Goal: Task Accomplishment & Management: Manage account settings

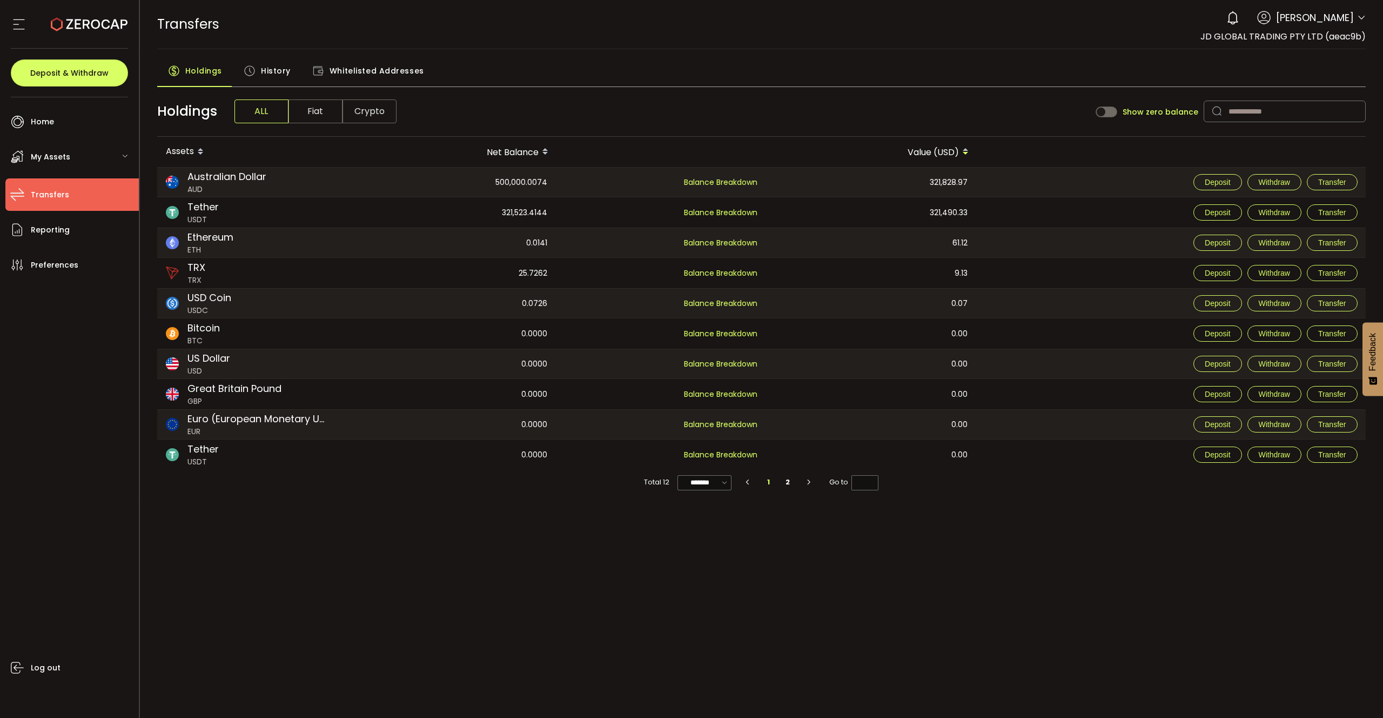
click at [57, 196] on span "Transfers" at bounding box center [50, 195] width 38 height 16
click at [1271, 183] on span "Withdraw" at bounding box center [1274, 182] width 31 height 9
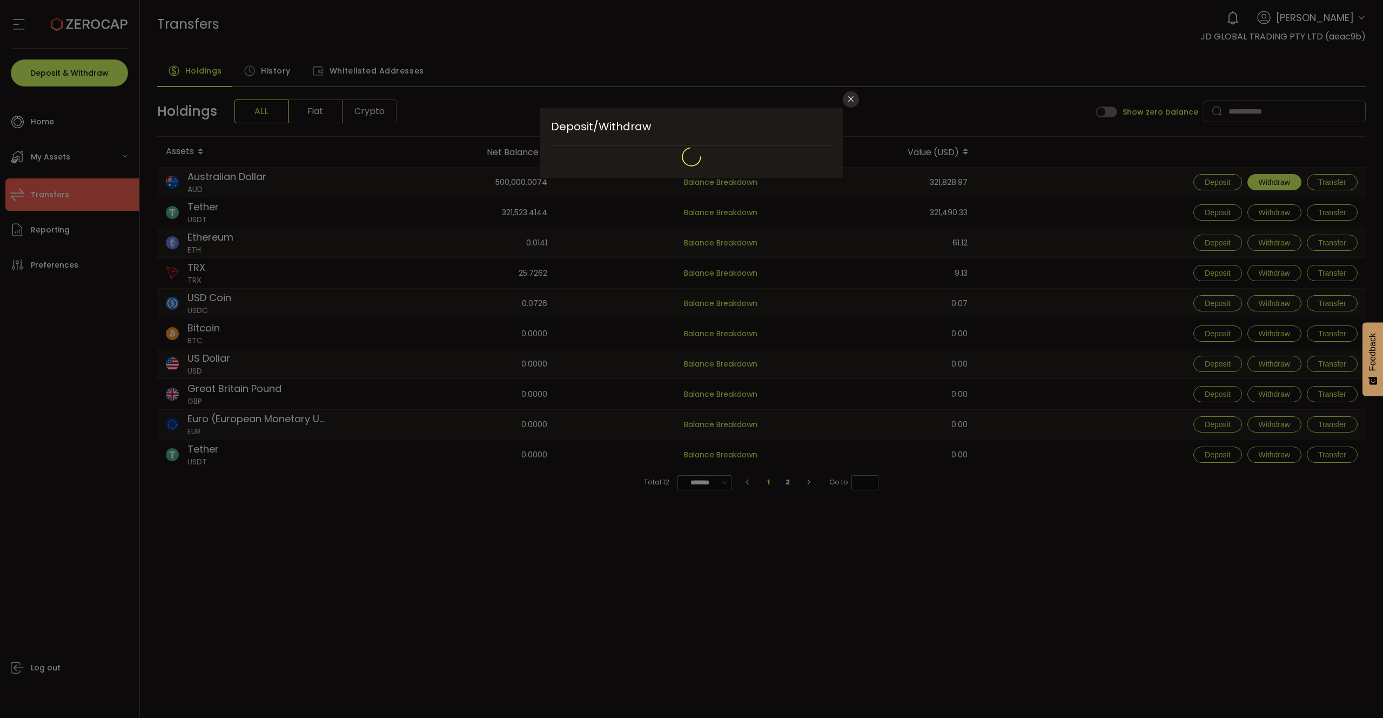
type input "**********"
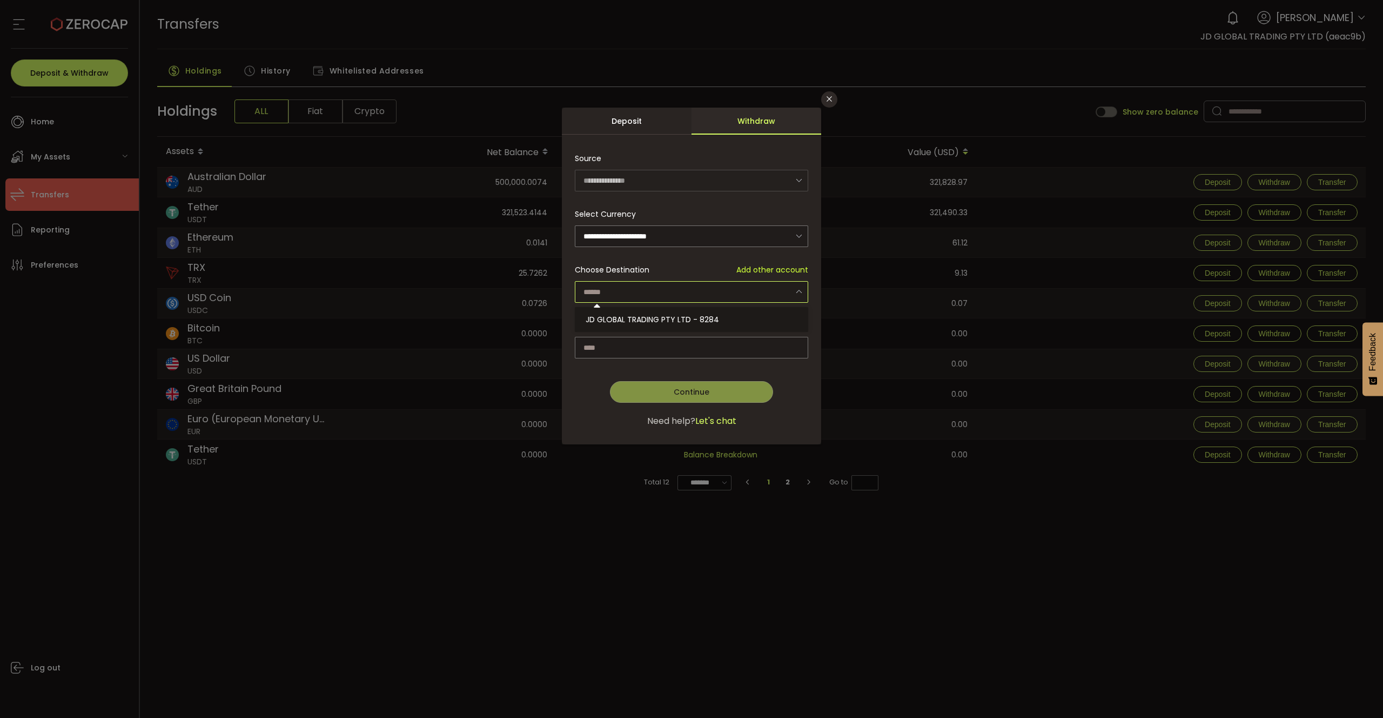
click at [677, 284] on input "dialog" at bounding box center [691, 292] width 233 height 22
click at [653, 318] on span "JD GLOBAL TRADING PTY LTD - 8284" at bounding box center [652, 319] width 133 height 11
type input "**********"
click at [651, 345] on input "dialog" at bounding box center [691, 348] width 233 height 22
type input "******"
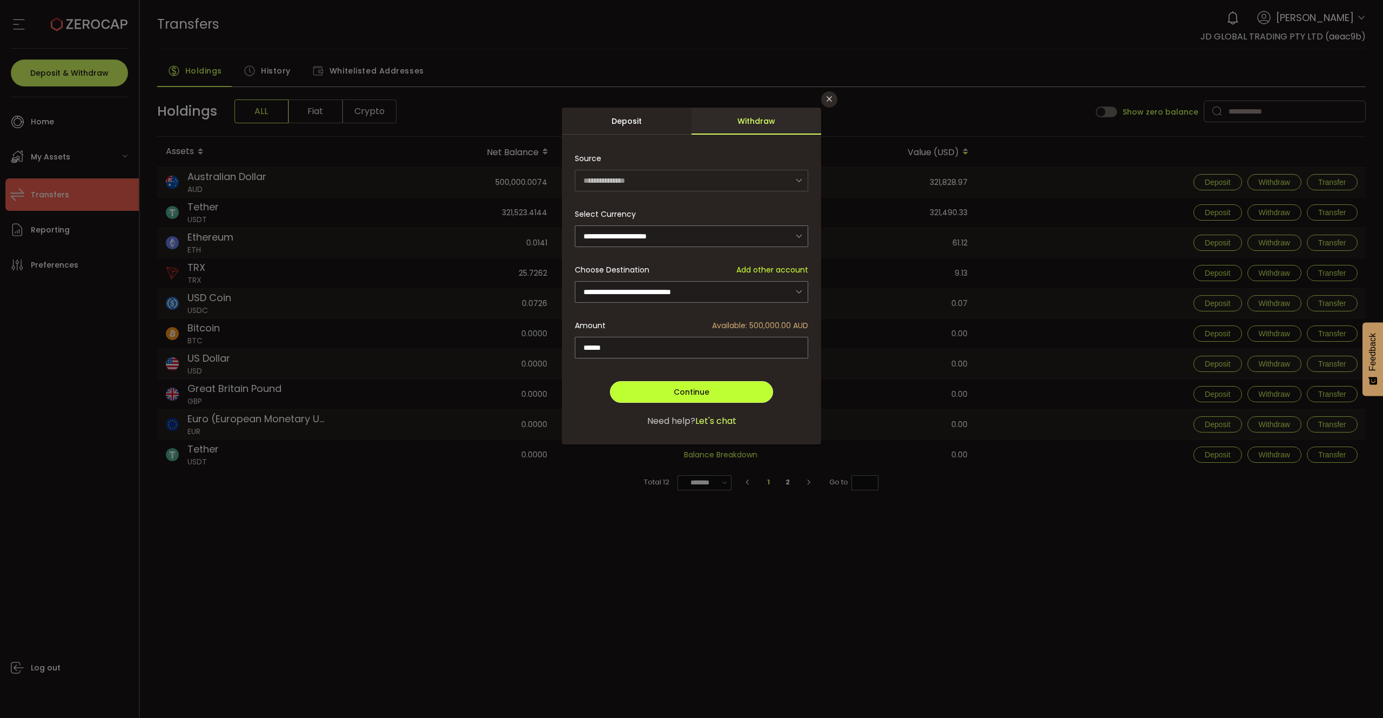
click at [690, 390] on span "Continue" at bounding box center [692, 391] width 36 height 11
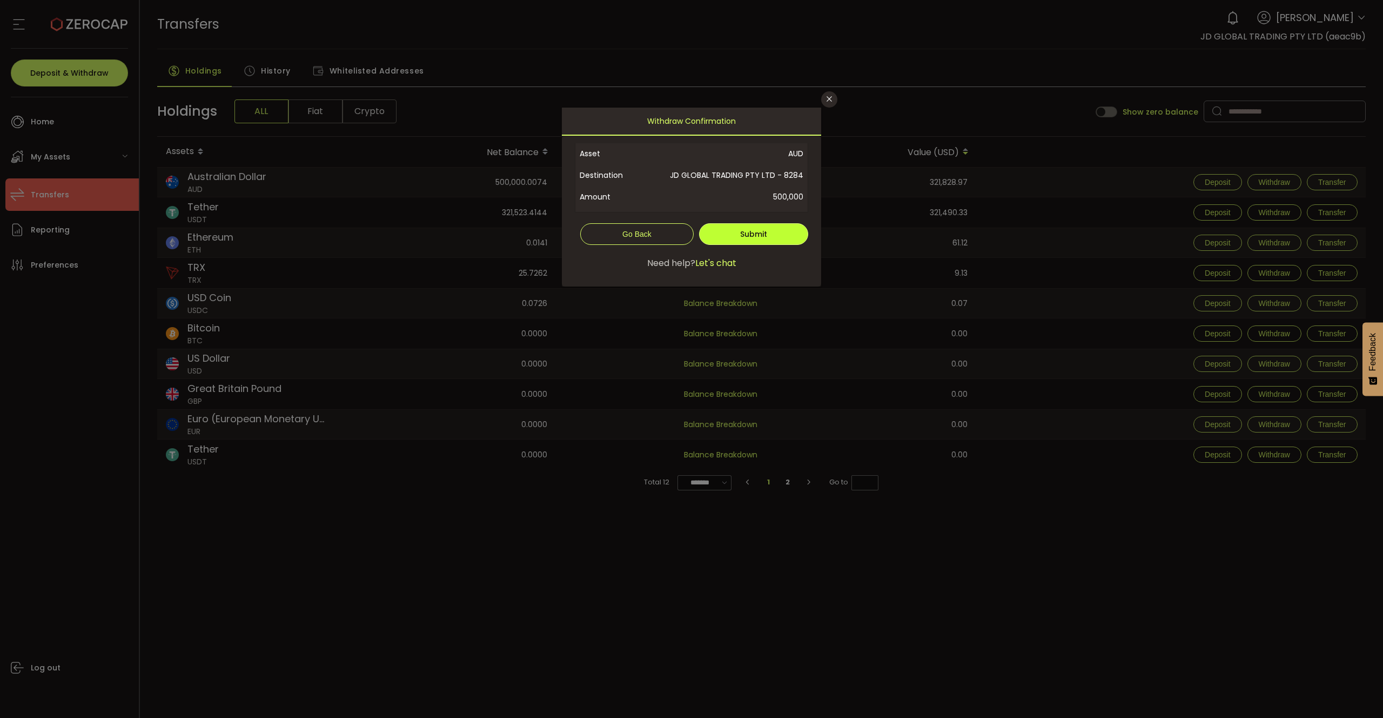
click at [754, 237] on span "Submit" at bounding box center [753, 234] width 27 height 11
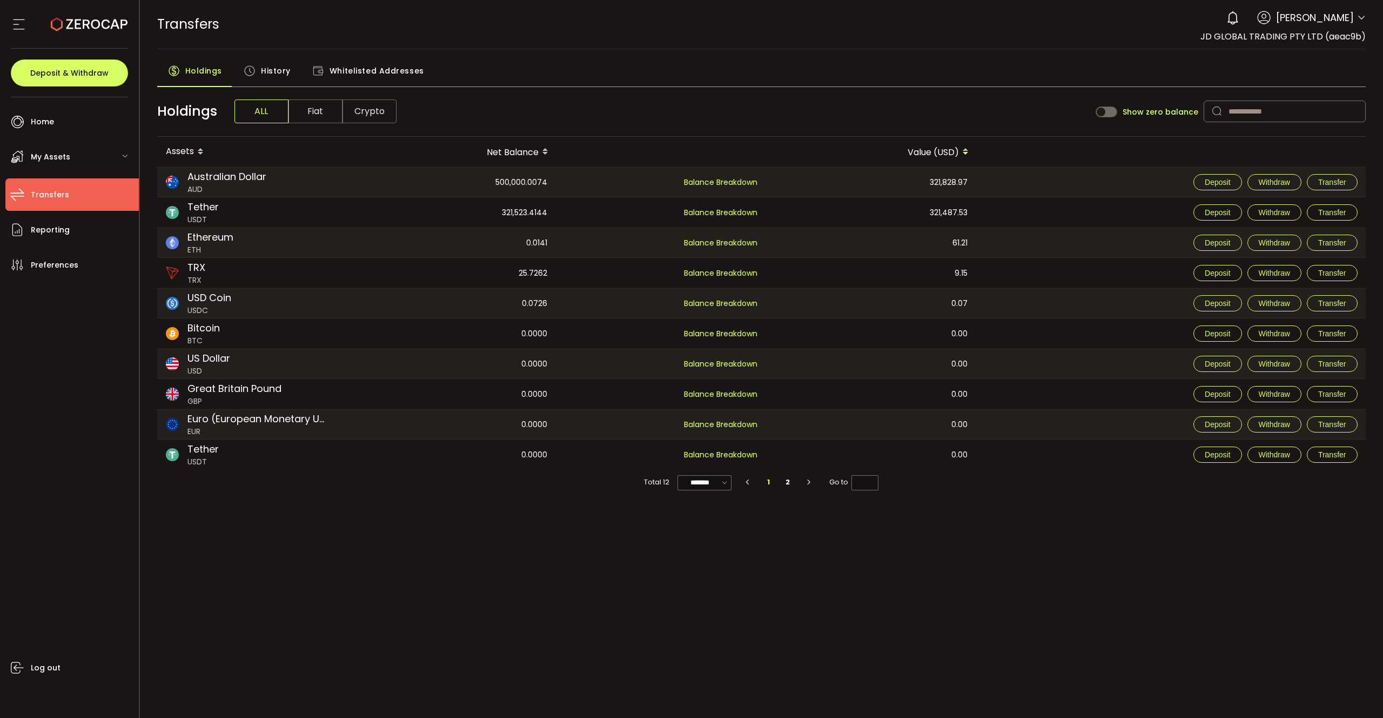
click at [404, 220] on div "321,523.4144" at bounding box center [451, 212] width 209 height 30
click at [404, 215] on div "321,523.4144" at bounding box center [451, 212] width 209 height 30
click at [399, 215] on div "321,523.4144" at bounding box center [451, 212] width 209 height 30
click at [57, 152] on span "My Assets" at bounding box center [50, 157] width 39 height 16
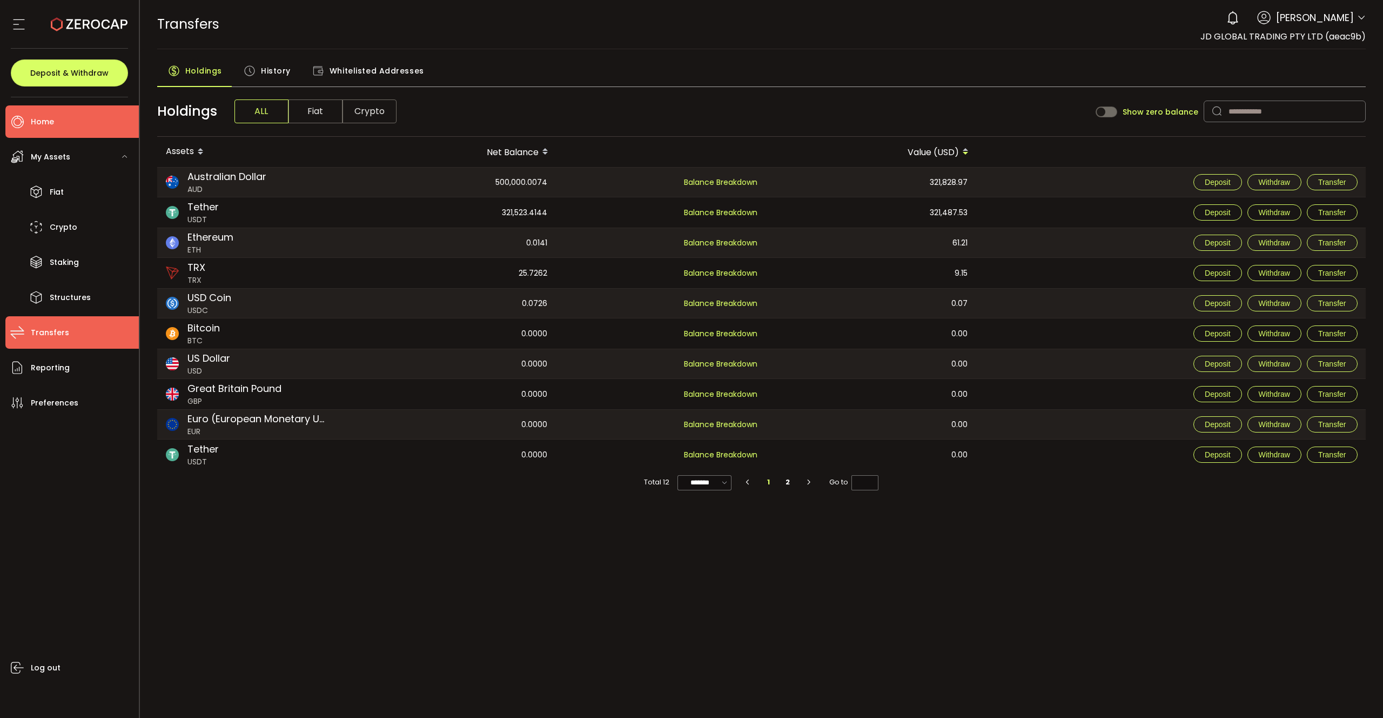
click at [63, 129] on li "Home" at bounding box center [71, 121] width 133 height 32
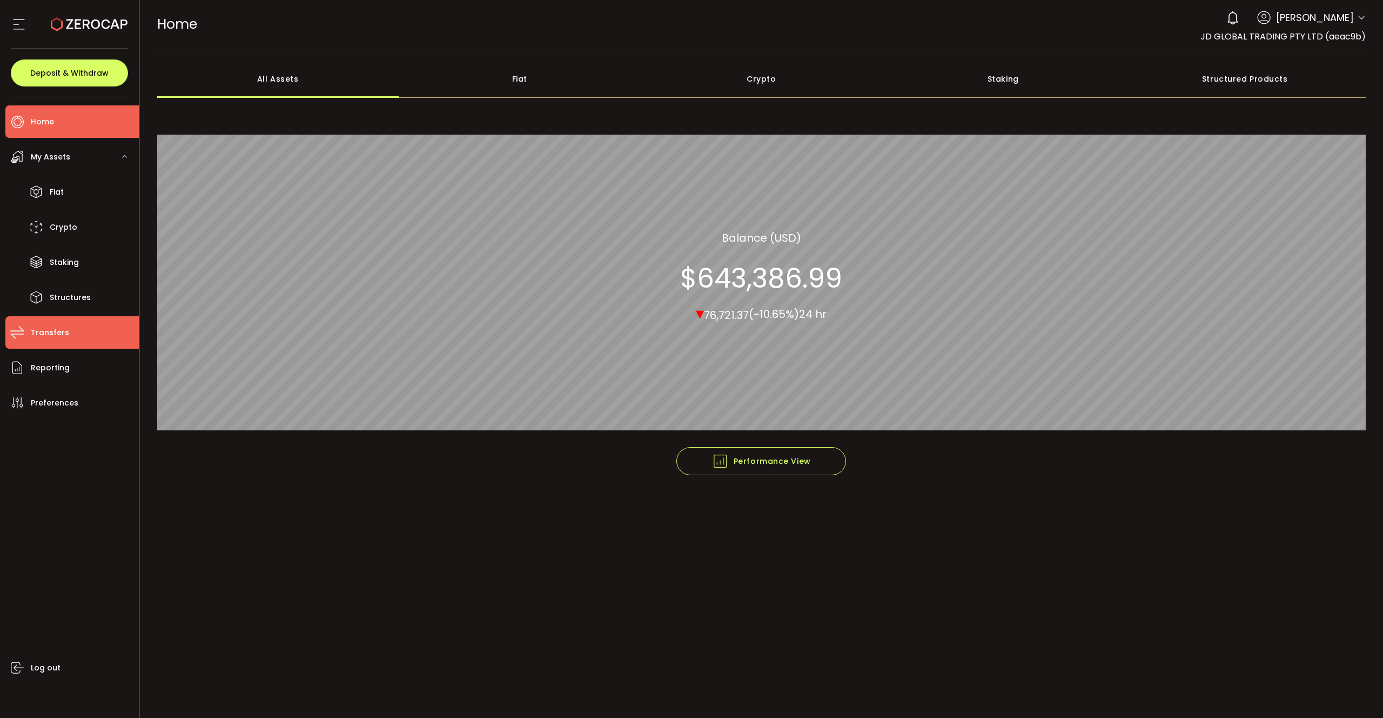
click at [70, 330] on li "Transfers" at bounding box center [71, 332] width 133 height 32
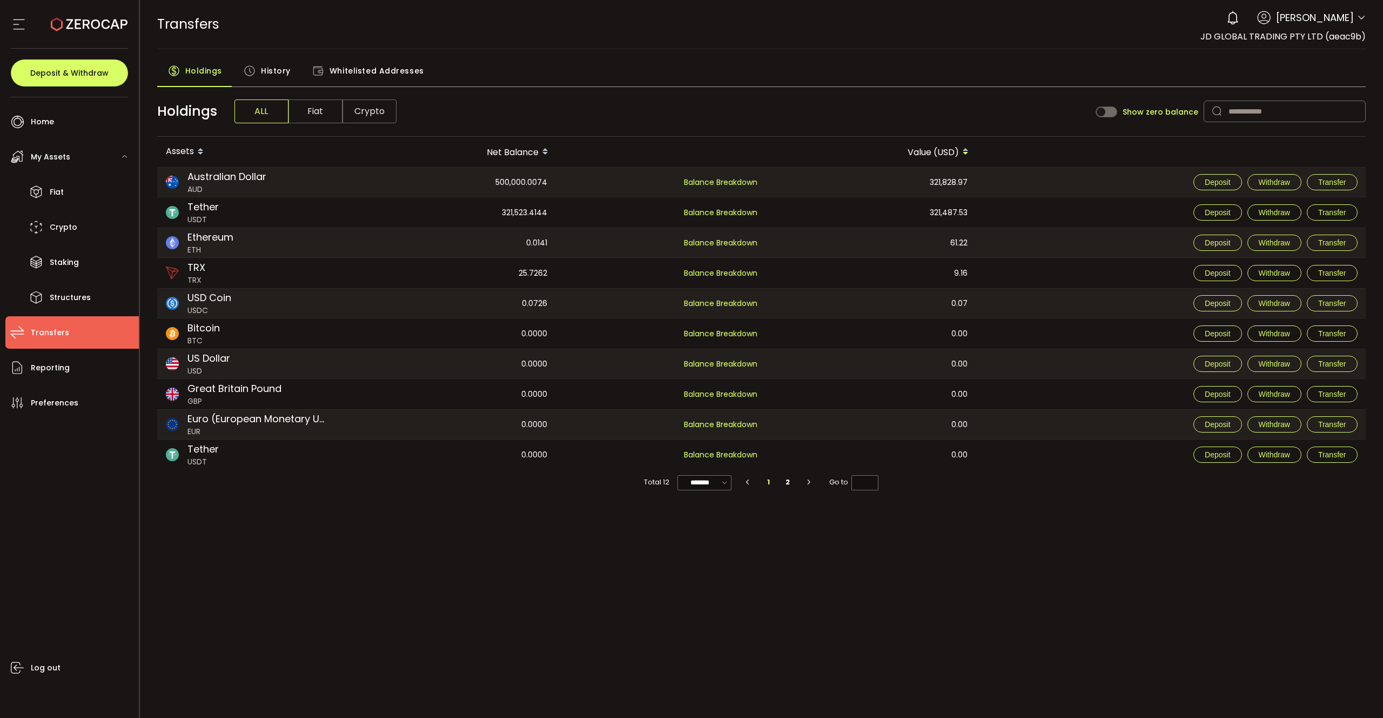
click at [76, 164] on div "My Assets" at bounding box center [71, 156] width 133 height 32
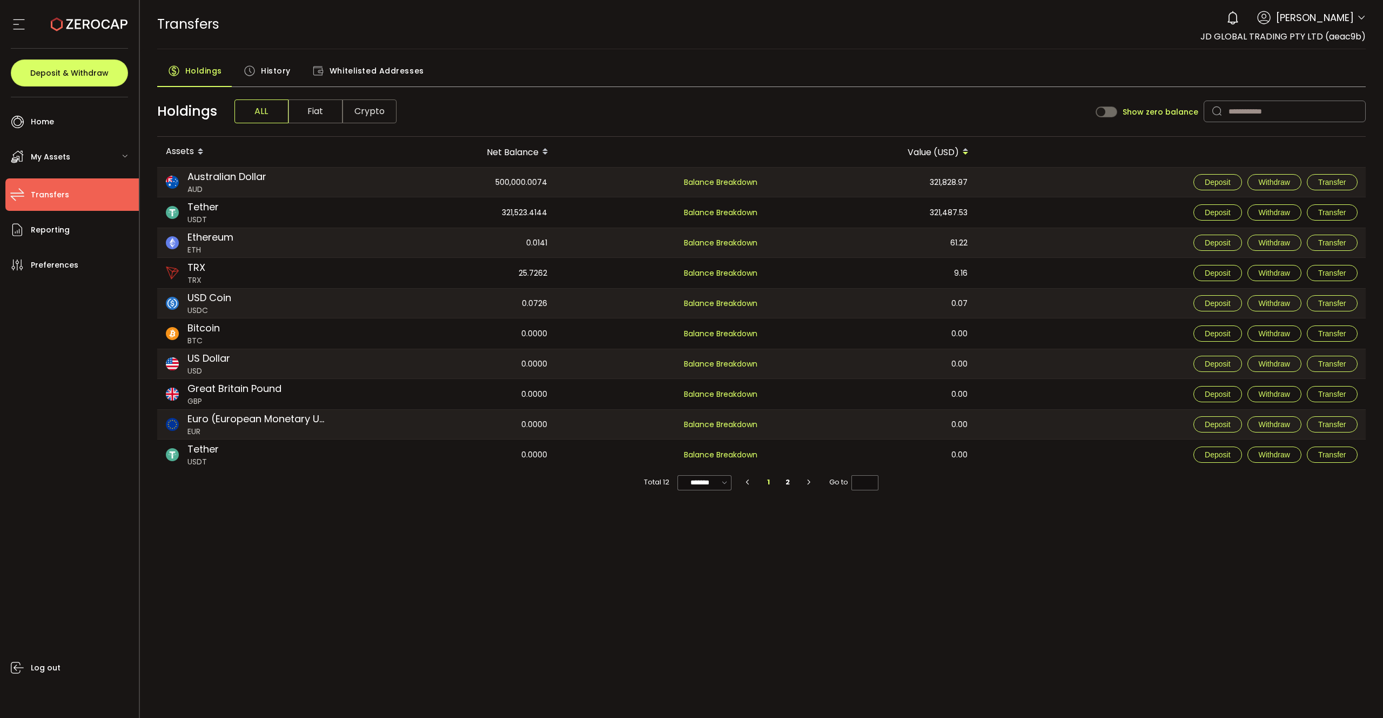
click at [72, 153] on div "My Assets" at bounding box center [71, 156] width 133 height 32
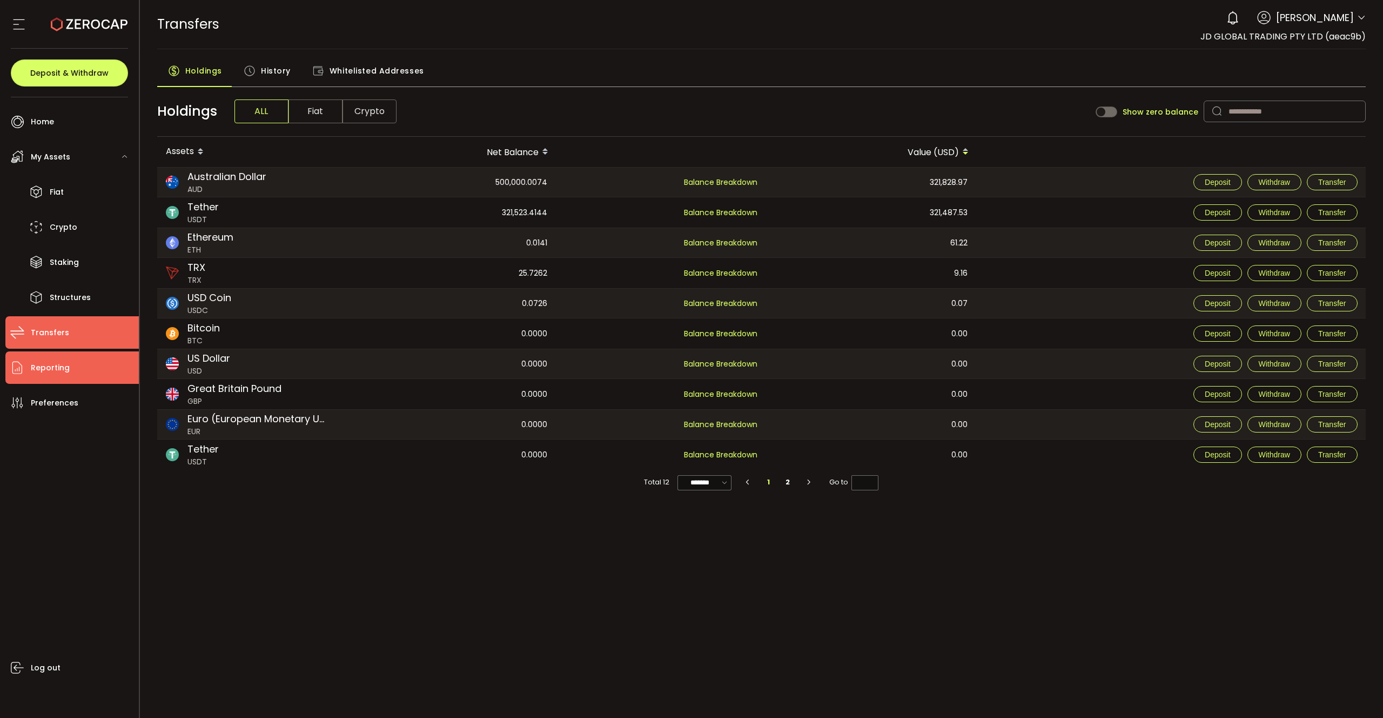
click at [59, 366] on span "Reporting" at bounding box center [50, 368] width 39 height 16
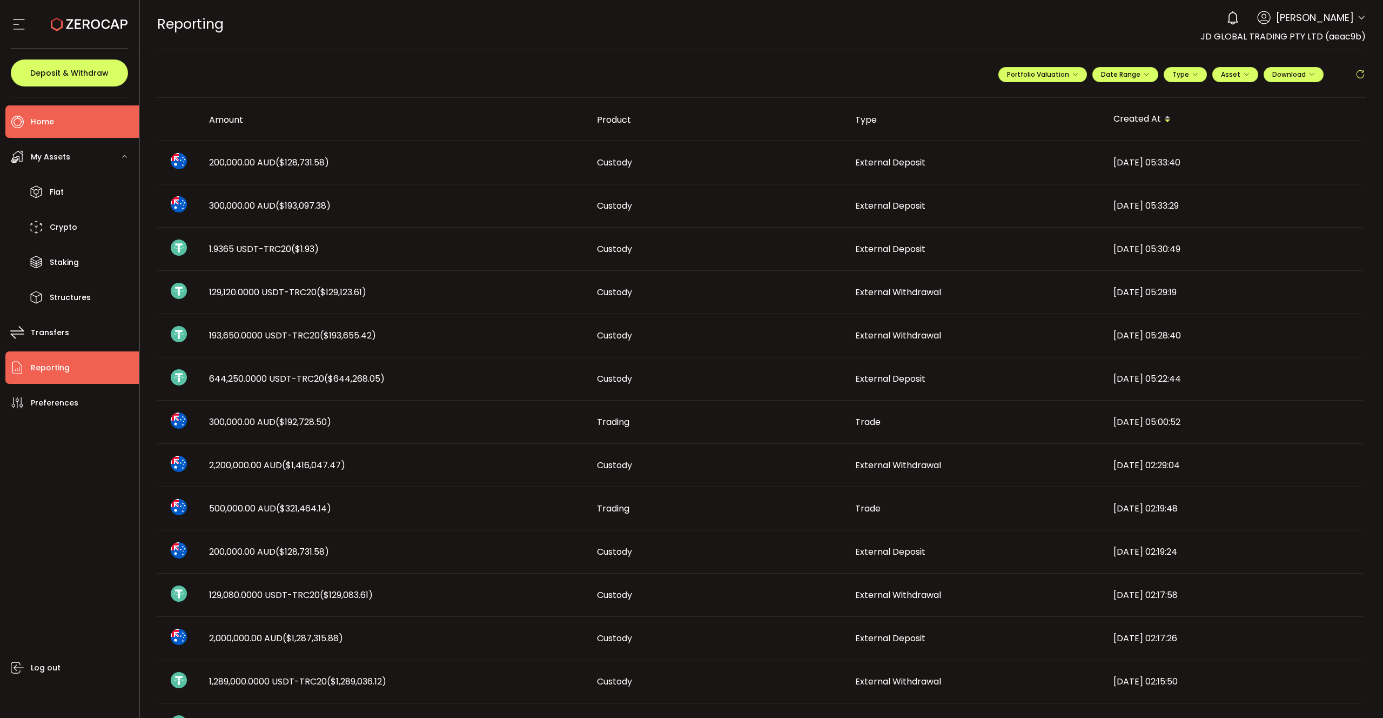
click at [76, 129] on li "Home" at bounding box center [71, 121] width 133 height 32
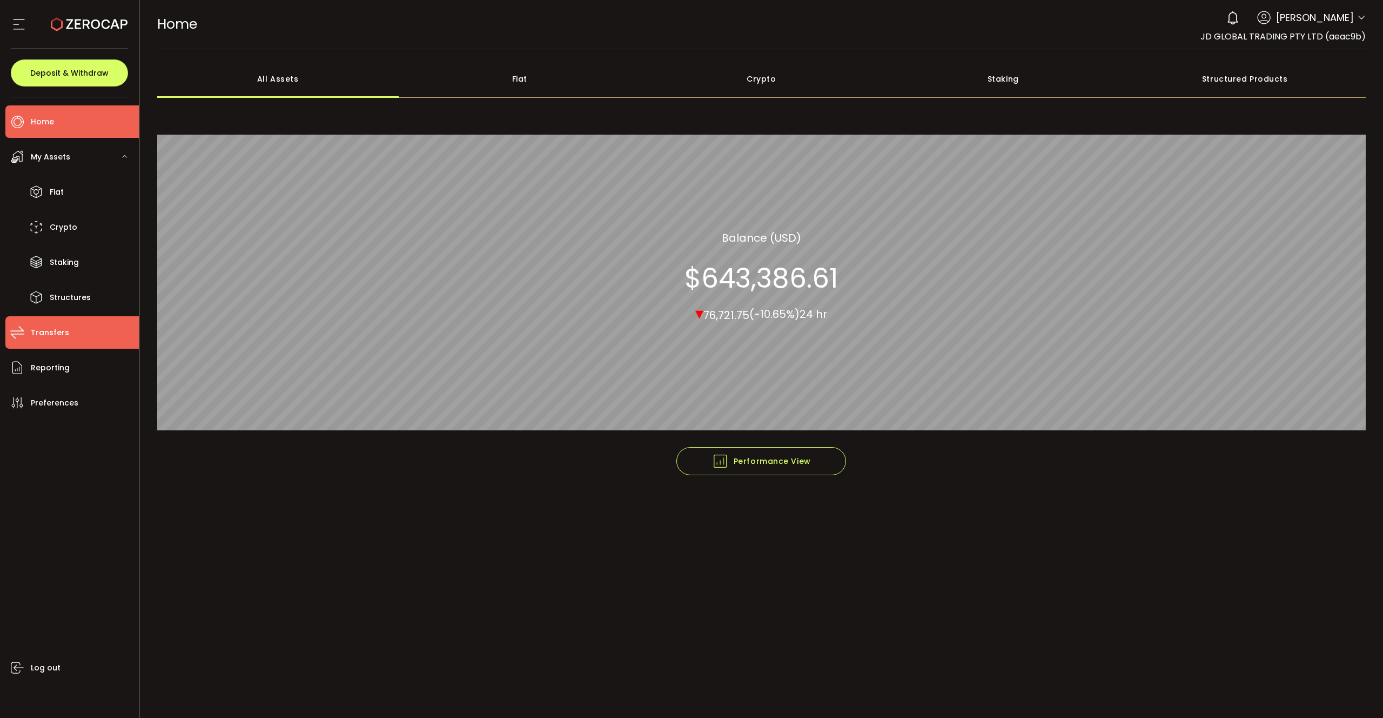
click at [72, 331] on li "Transfers" at bounding box center [71, 332] width 133 height 32
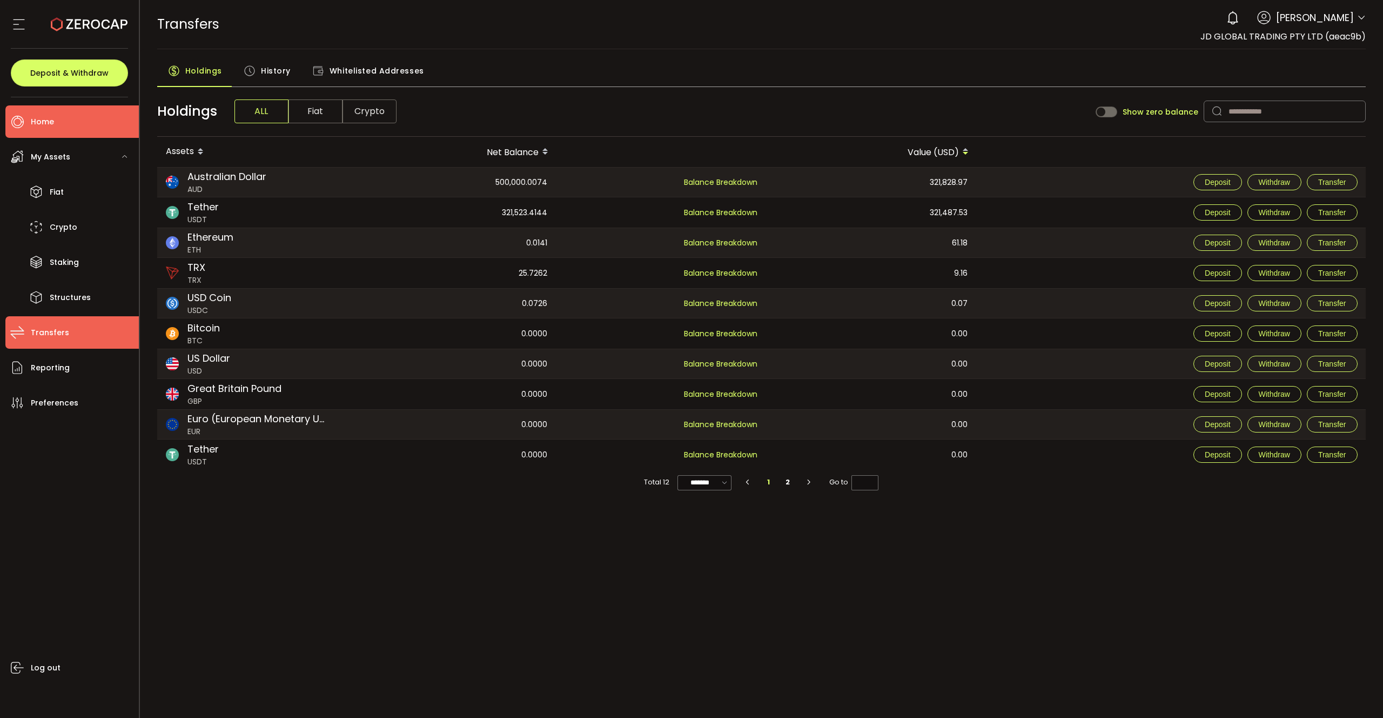
click at [44, 112] on li "Home" at bounding box center [71, 121] width 133 height 32
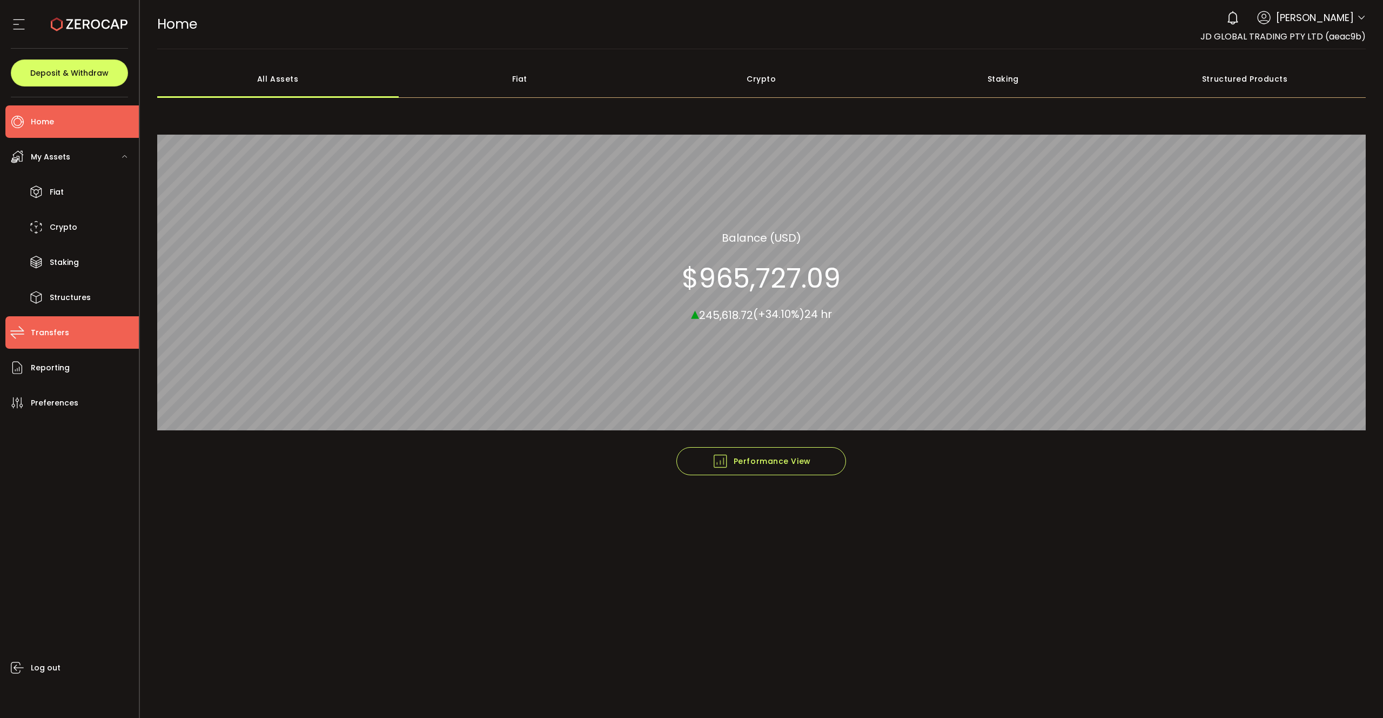
click at [66, 337] on li "Transfers" at bounding box center [71, 332] width 133 height 32
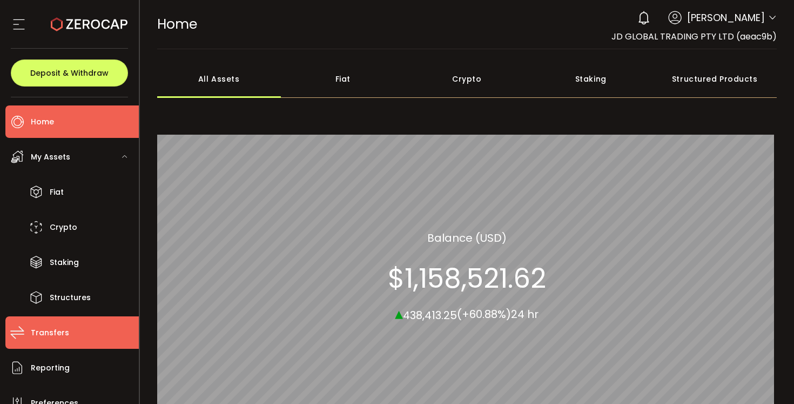
click at [59, 329] on span "Transfers" at bounding box center [50, 333] width 38 height 16
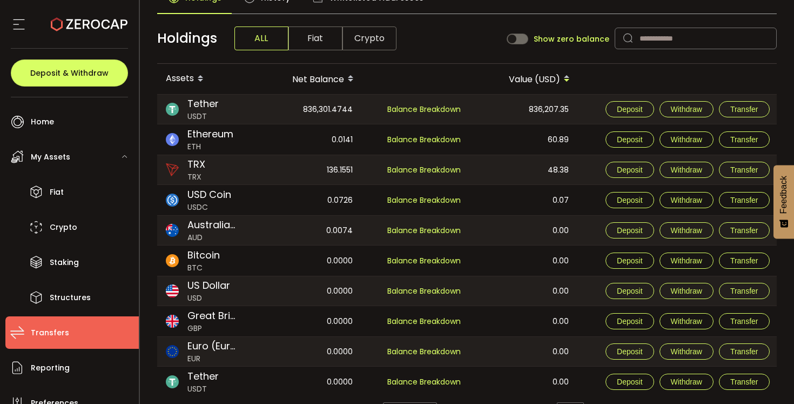
scroll to position [105, 0]
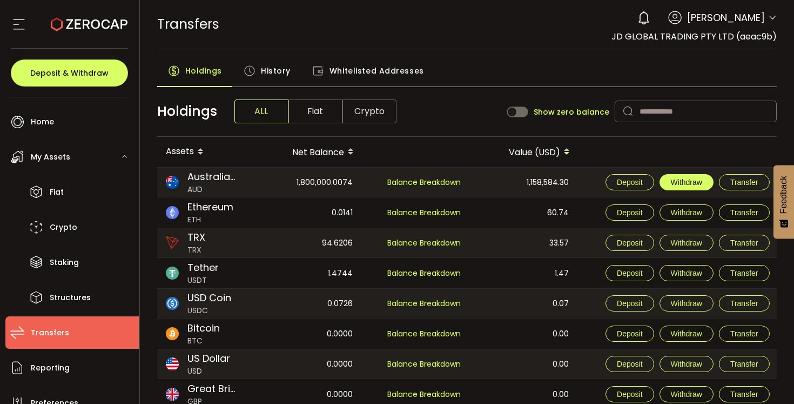
click at [692, 182] on span "Withdraw" at bounding box center [686, 182] width 31 height 9
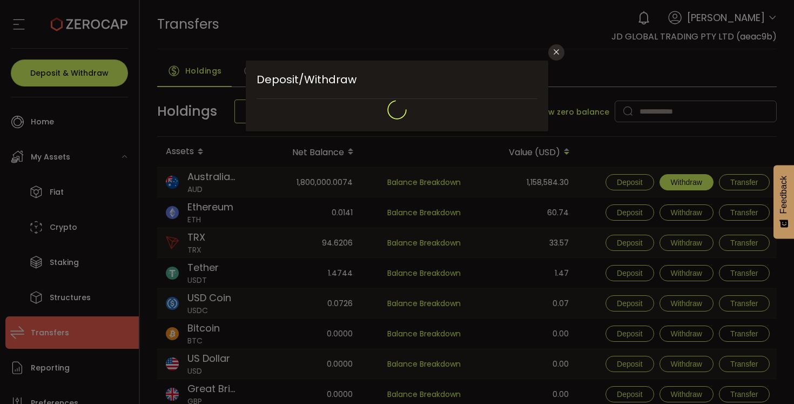
type input "**********"
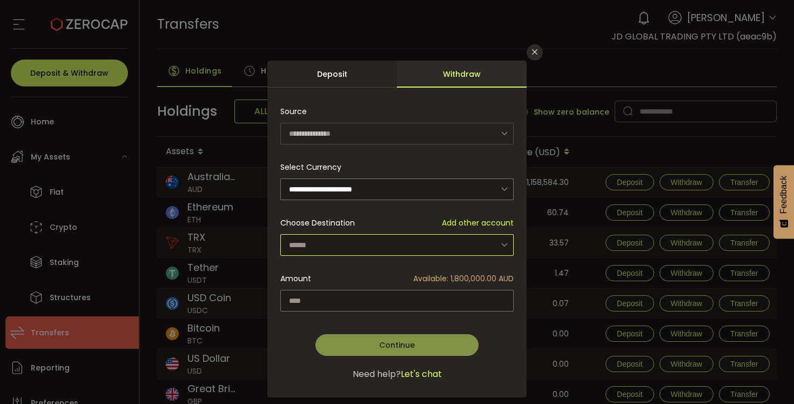
click at [401, 238] on input "dialog" at bounding box center [396, 245] width 233 height 22
click at [373, 277] on span "JD GLOBAL TRADING PTY LTD - 8284" at bounding box center [356, 272] width 133 height 11
type input "**********"
click at [347, 304] on input "dialog" at bounding box center [396, 301] width 233 height 22
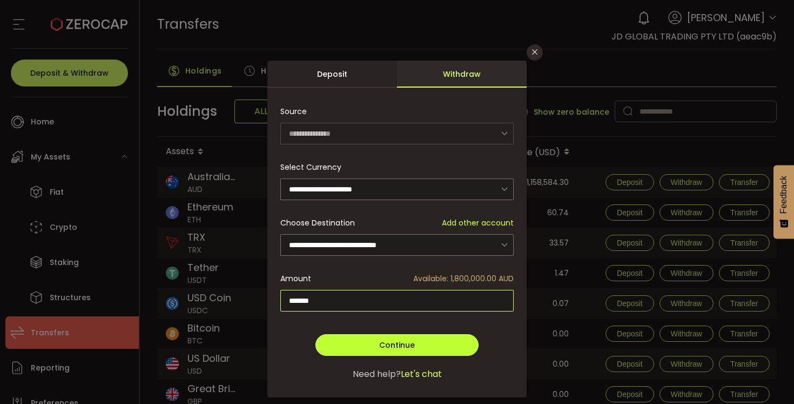
type input "*******"
click at [367, 336] on button "Continue" at bounding box center [397, 345] width 163 height 22
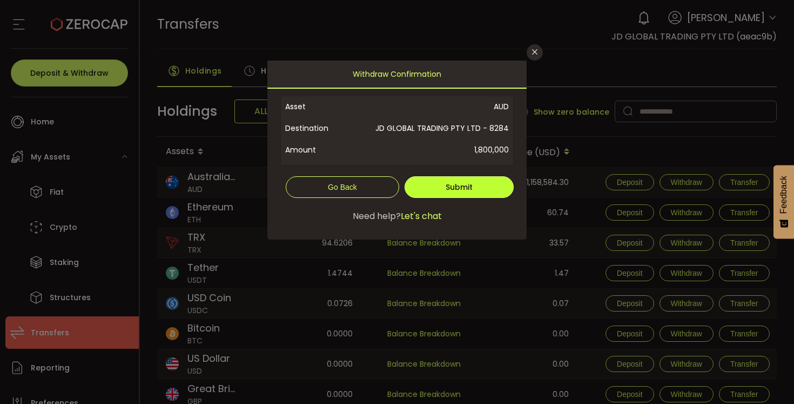
click at [449, 186] on span "Submit" at bounding box center [459, 187] width 27 height 11
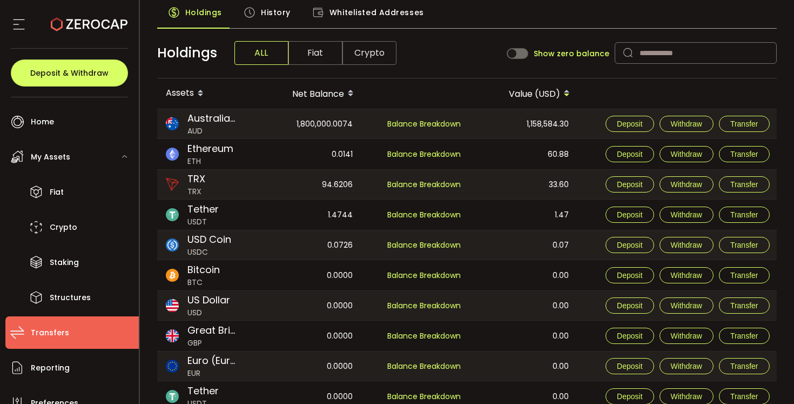
scroll to position [60, 0]
